Goal: Navigation & Orientation: Go to known website

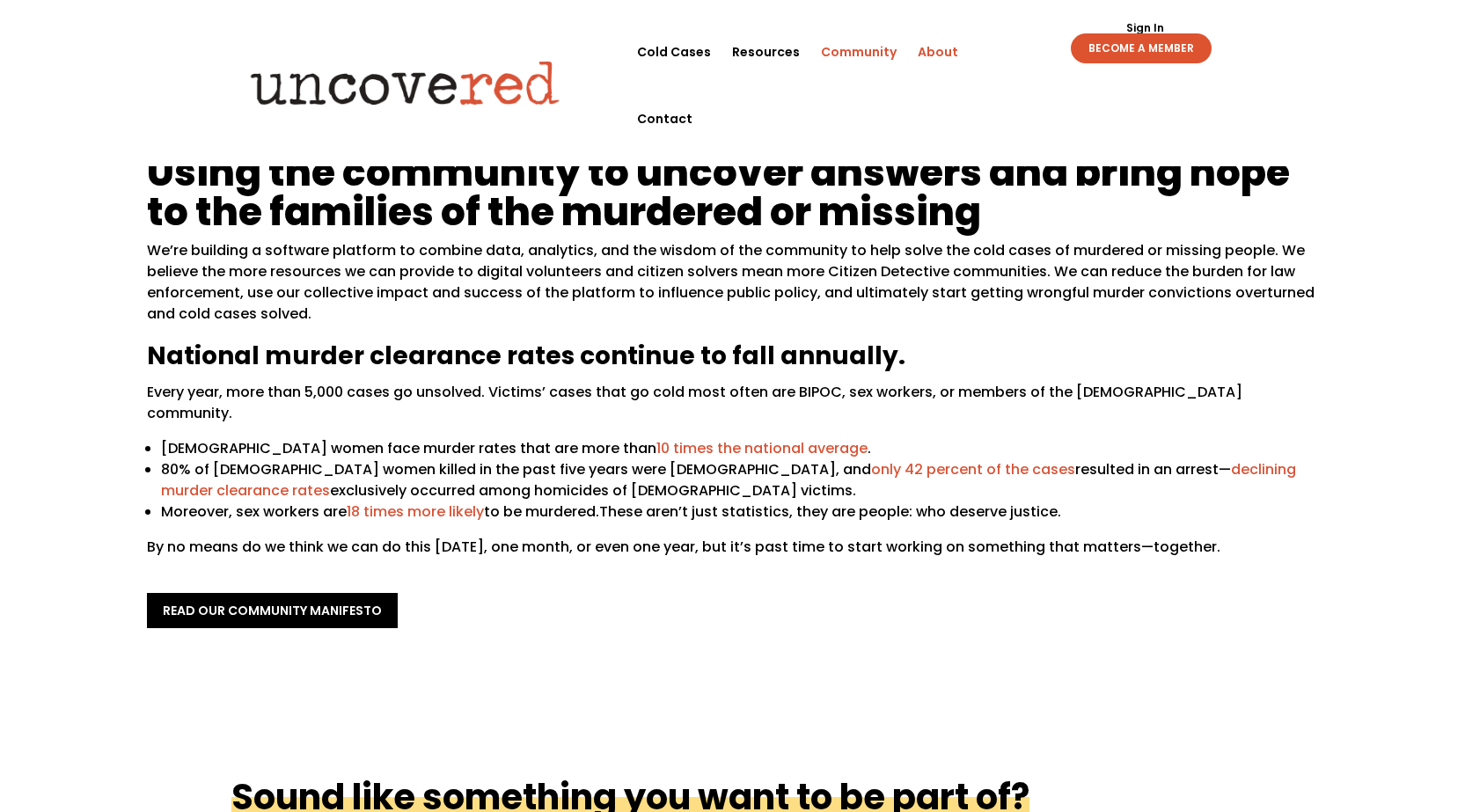
click at [863, 51] on link "Community" at bounding box center [858, 52] width 75 height 67
click at [1108, 43] on link "BECOME A MEMBER" at bounding box center [1141, 48] width 141 height 30
click at [1141, 23] on link "Sign In" at bounding box center [1145, 28] width 58 height 10
